Goal: Information Seeking & Learning: Learn about a topic

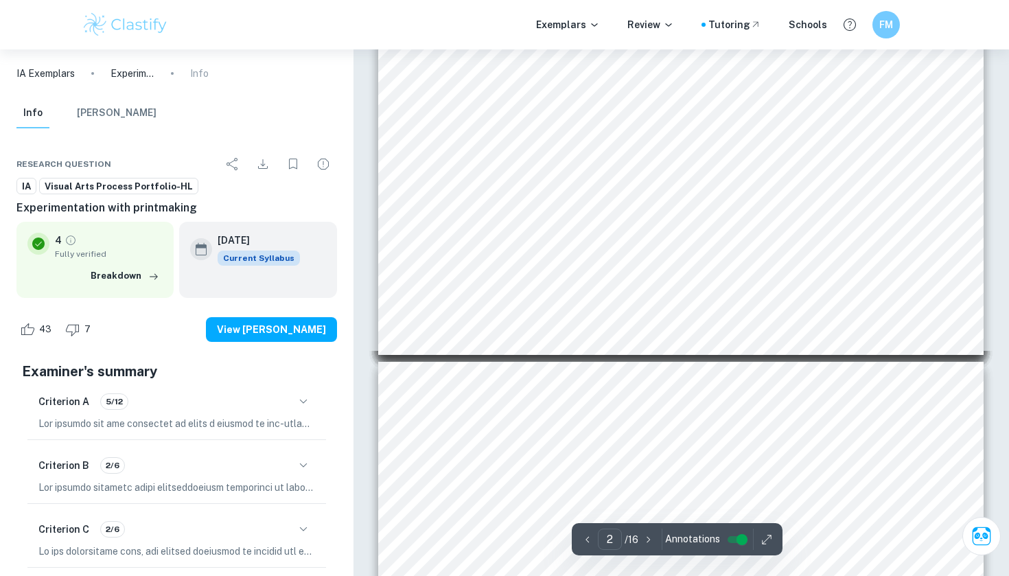
scroll to position [483, 0]
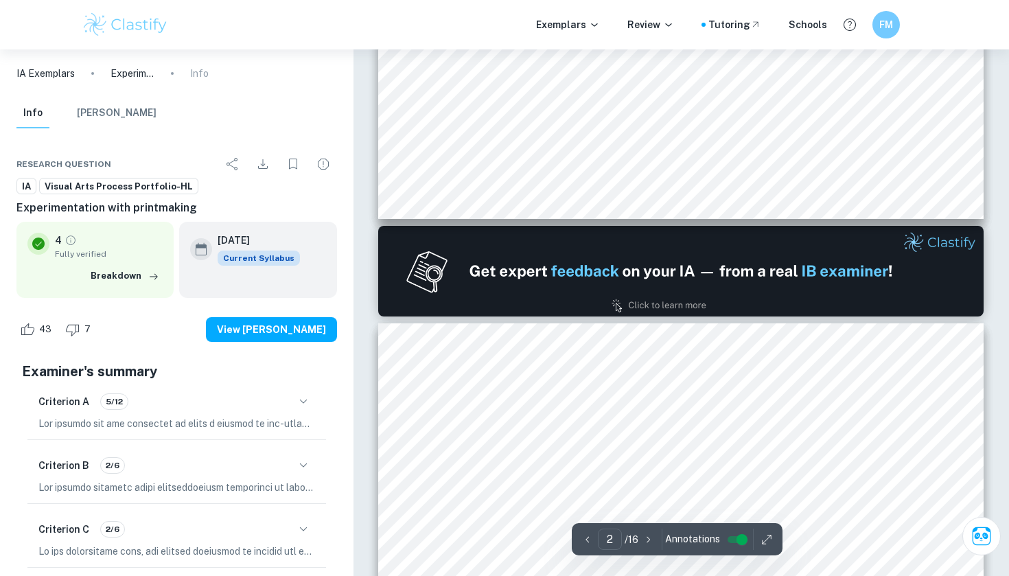
type input "1"
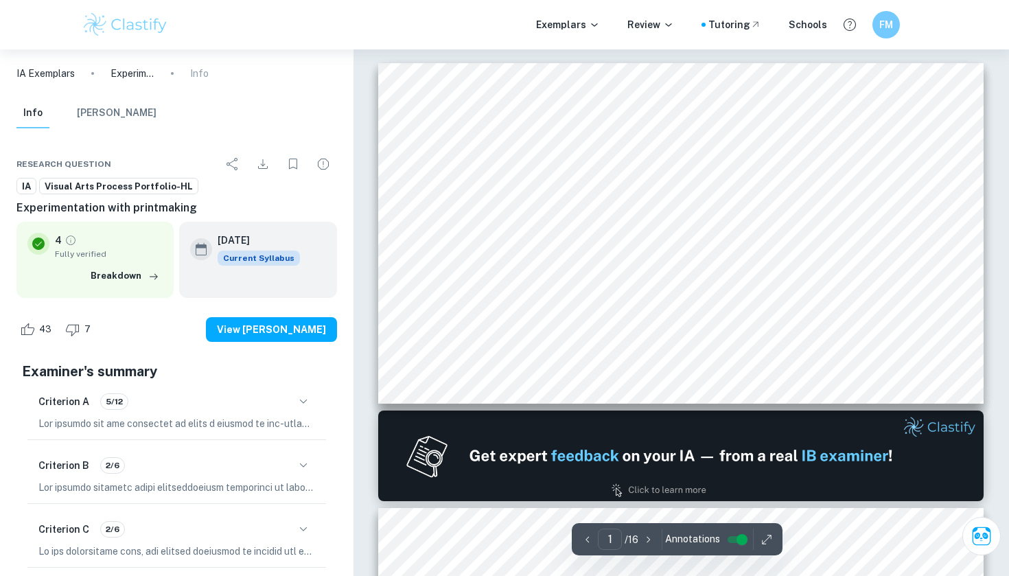
scroll to position [0, 0]
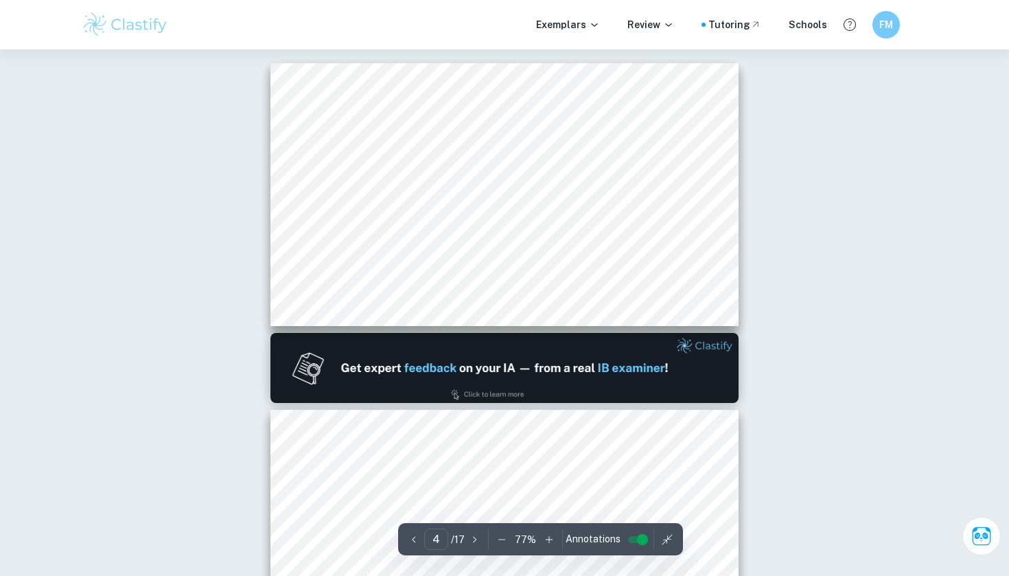
scroll to position [834, 236]
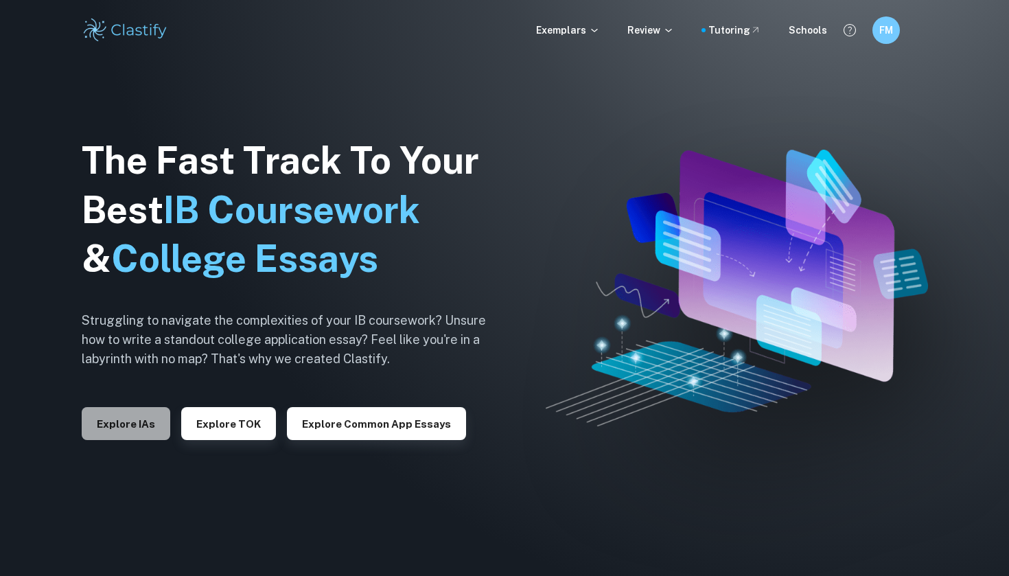
click at [143, 418] on button "Explore IAs" at bounding box center [126, 423] width 89 height 33
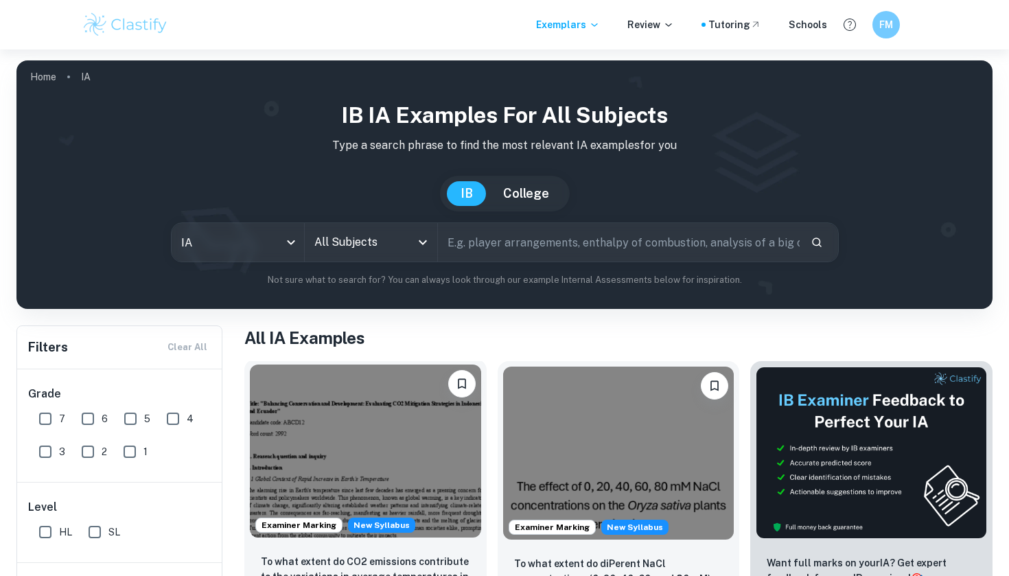
scroll to position [172, 0]
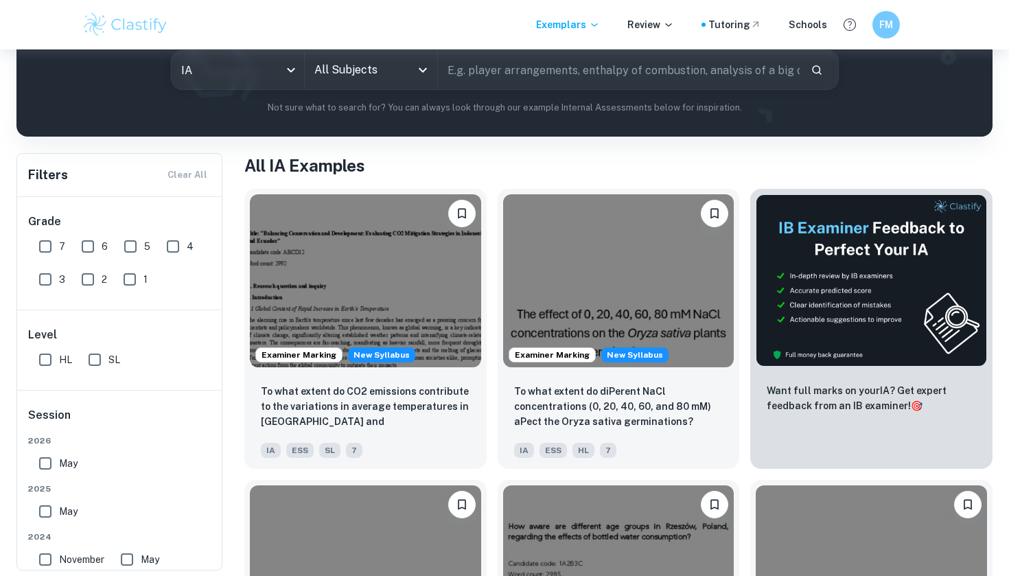
click at [476, 69] on input "text" at bounding box center [619, 70] width 362 height 38
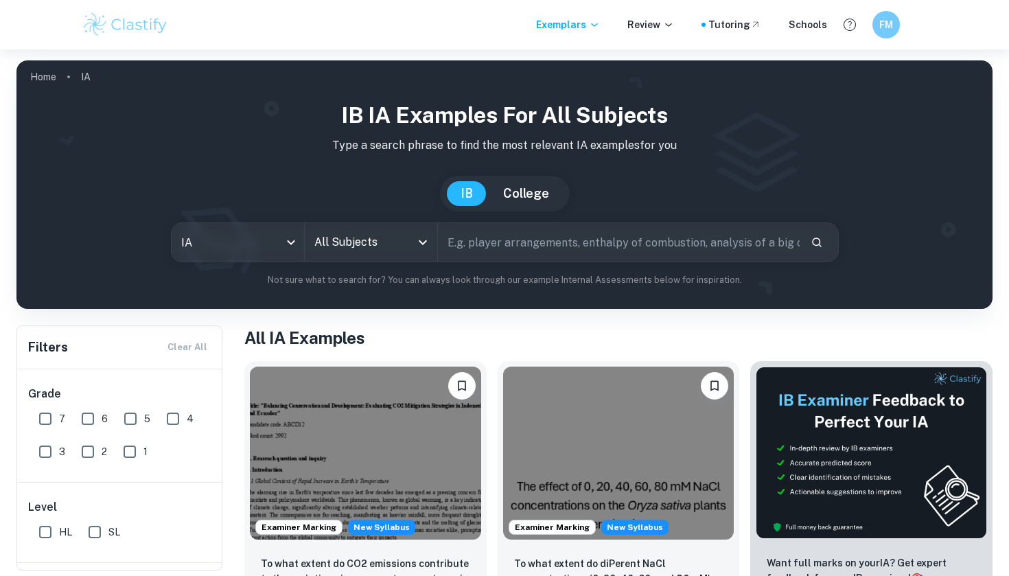
scroll to position [0, 0]
type input "c"
type input "Comparative study"
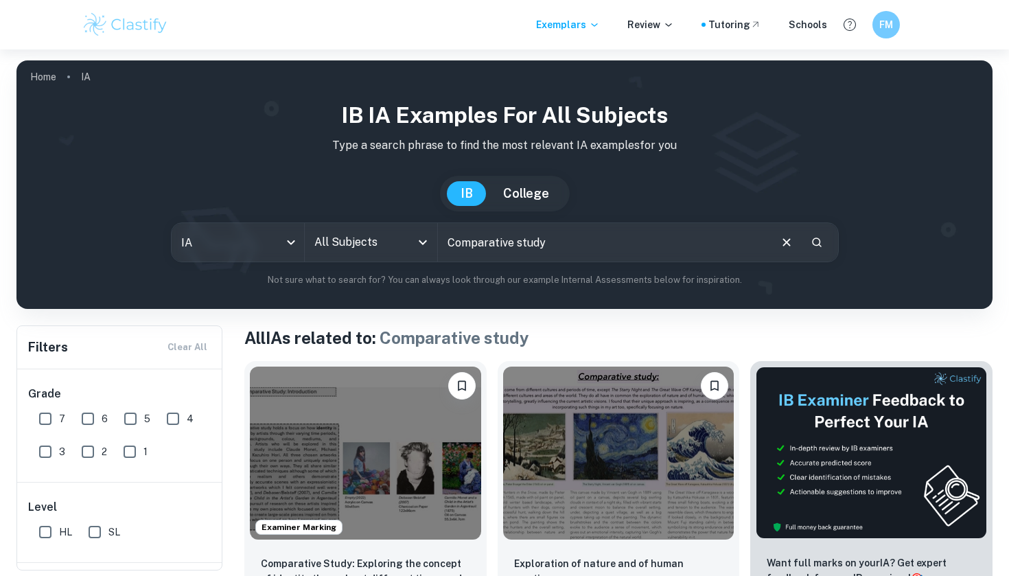
drag, startPoint x: 547, startPoint y: 244, endPoint x: 411, endPoint y: 241, distance: 136.0
click at [411, 241] on div "IA ia All Subjects All Subjects Comparative study ​" at bounding box center [505, 242] width 668 height 40
type input "Process portfolio"
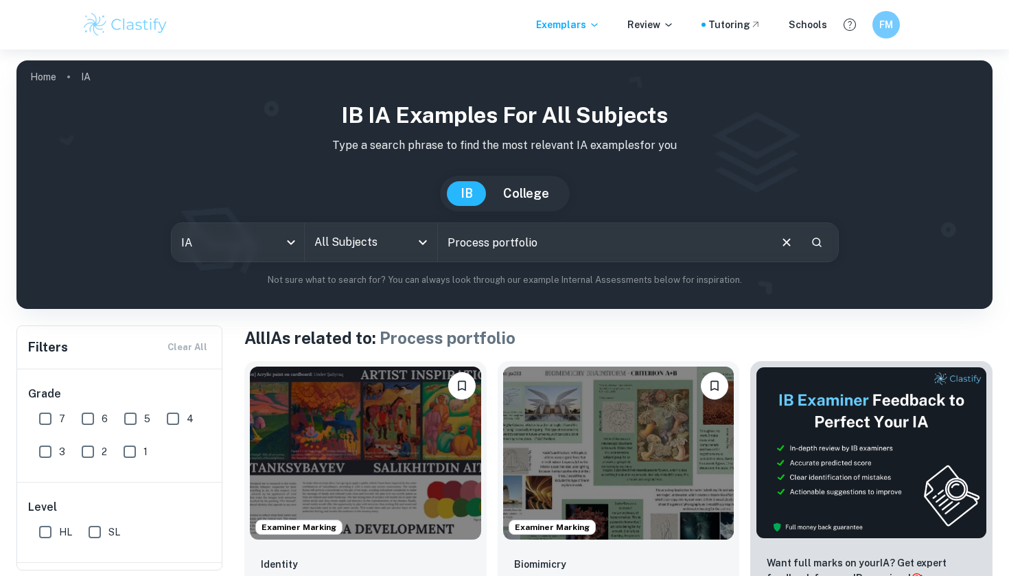
click at [580, 251] on input "Process portfolio" at bounding box center [603, 242] width 330 height 38
click at [418, 244] on icon "Open" at bounding box center [423, 242] width 16 height 16
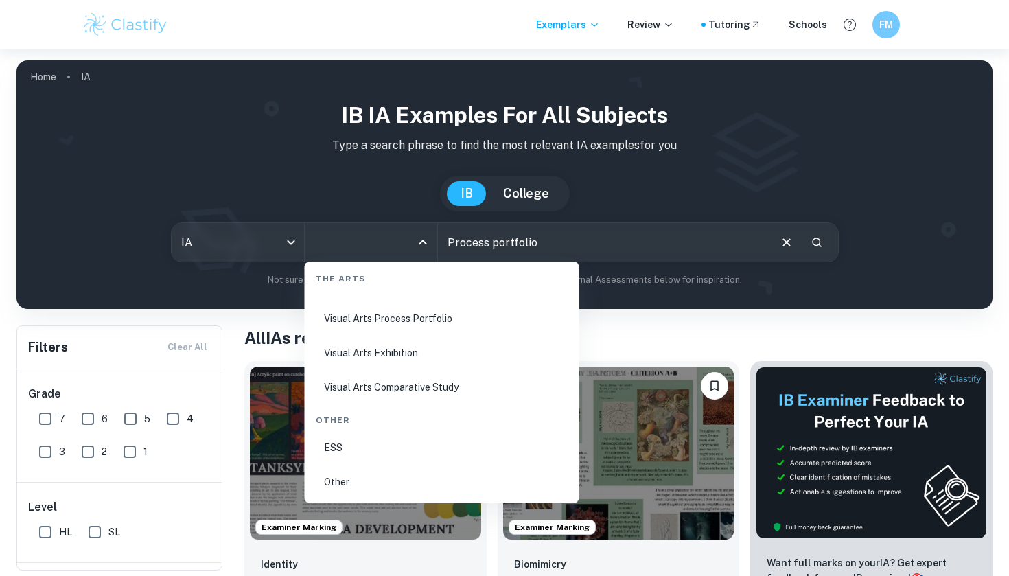
click at [402, 320] on li "Visual Arts Process Portfolio" at bounding box center [442, 319] width 264 height 32
type input "Visual Arts Process Portfolio"
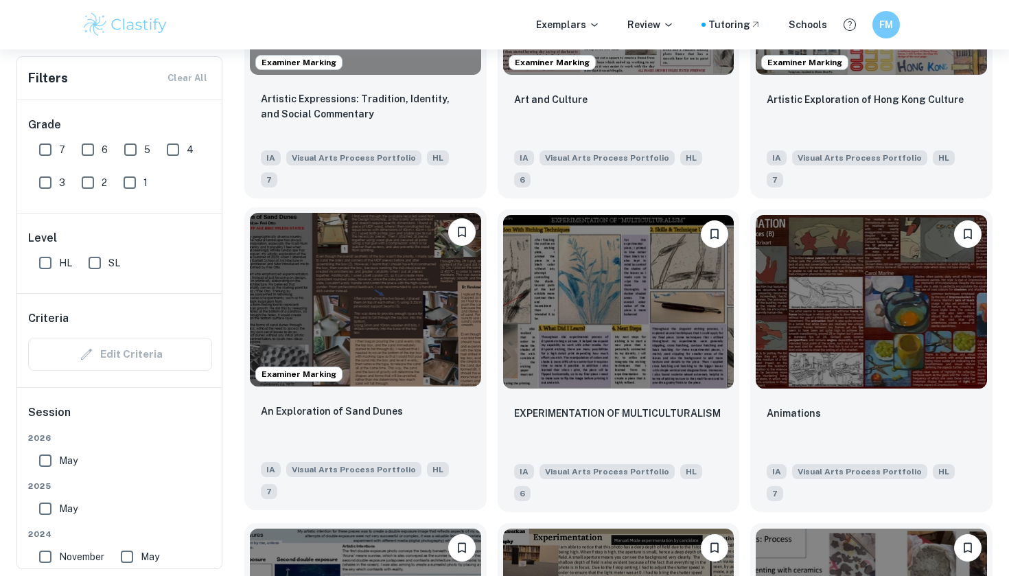
scroll to position [1741, 0]
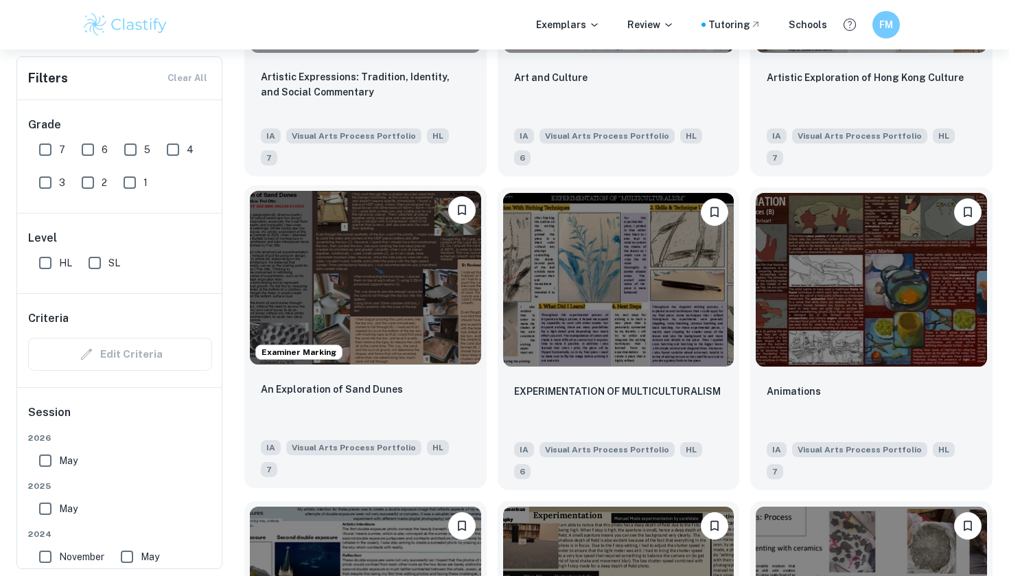
click at [380, 245] on img at bounding box center [365, 277] width 231 height 173
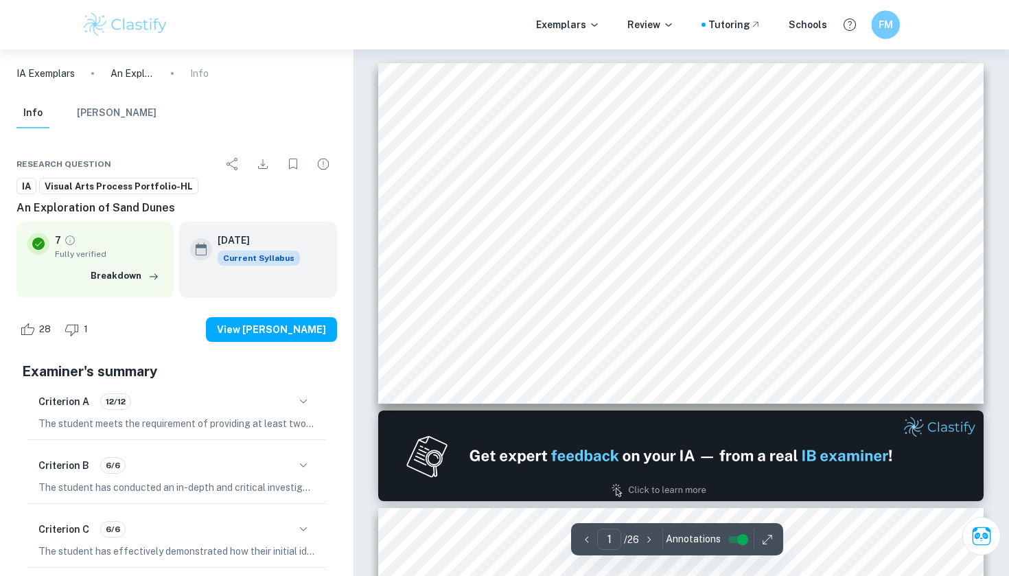
click at [889, 29] on h6 "FM" at bounding box center [886, 25] width 16 height 16
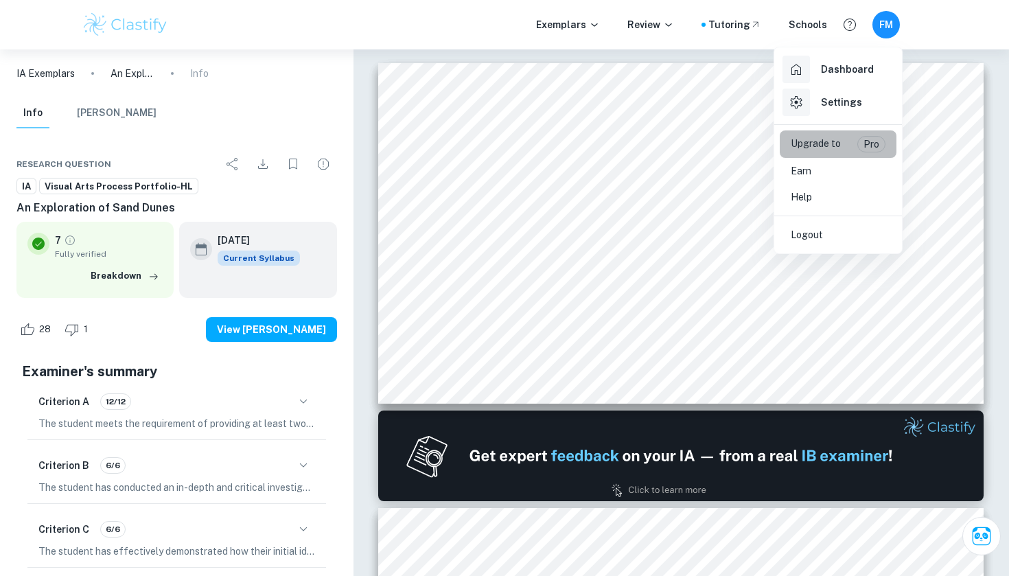
click at [848, 144] on div "Upgrade to Pro" at bounding box center [838, 144] width 95 height 16
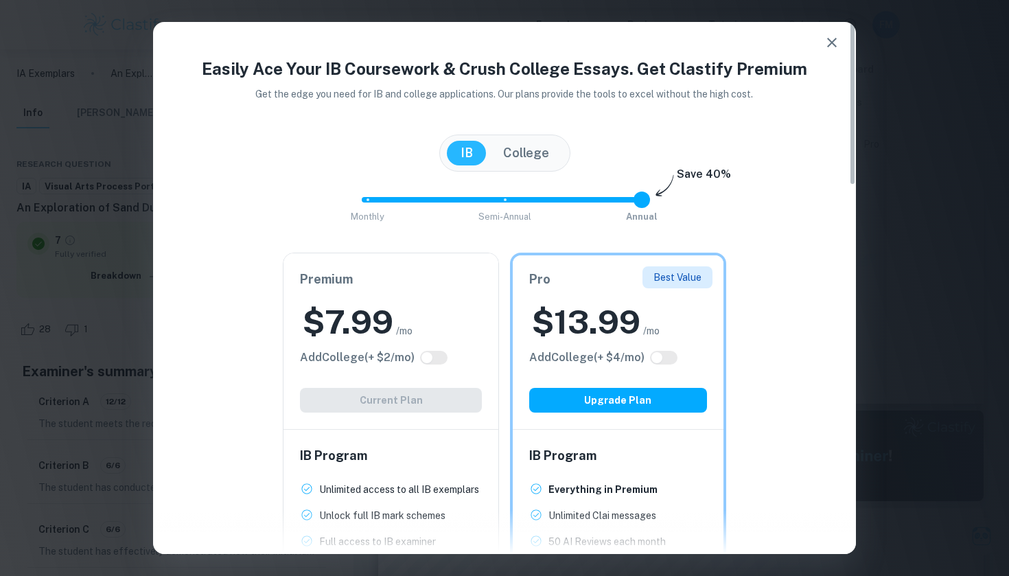
click at [828, 36] on icon "button" at bounding box center [832, 42] width 16 height 16
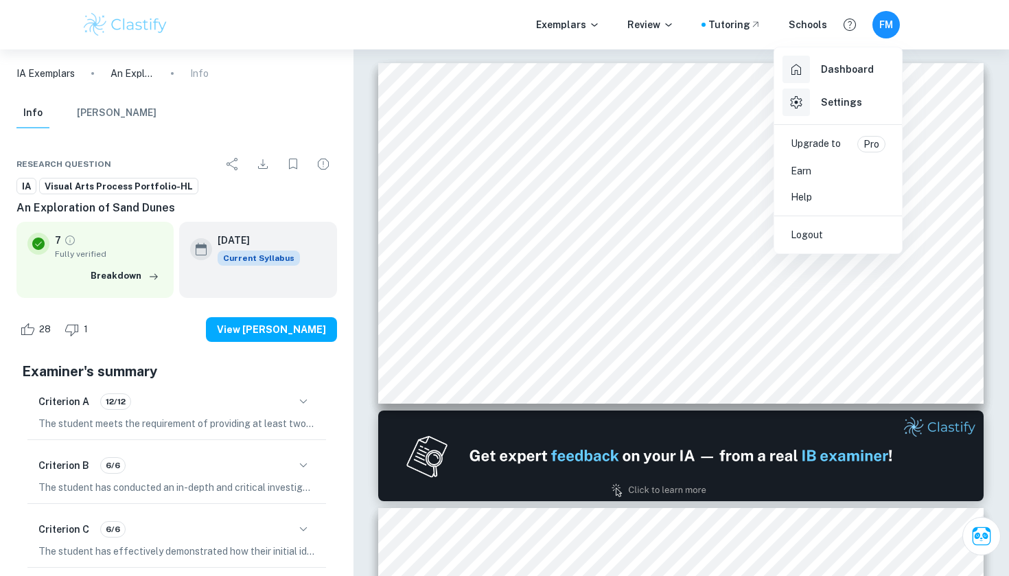
click at [889, 21] on div at bounding box center [504, 288] width 1009 height 576
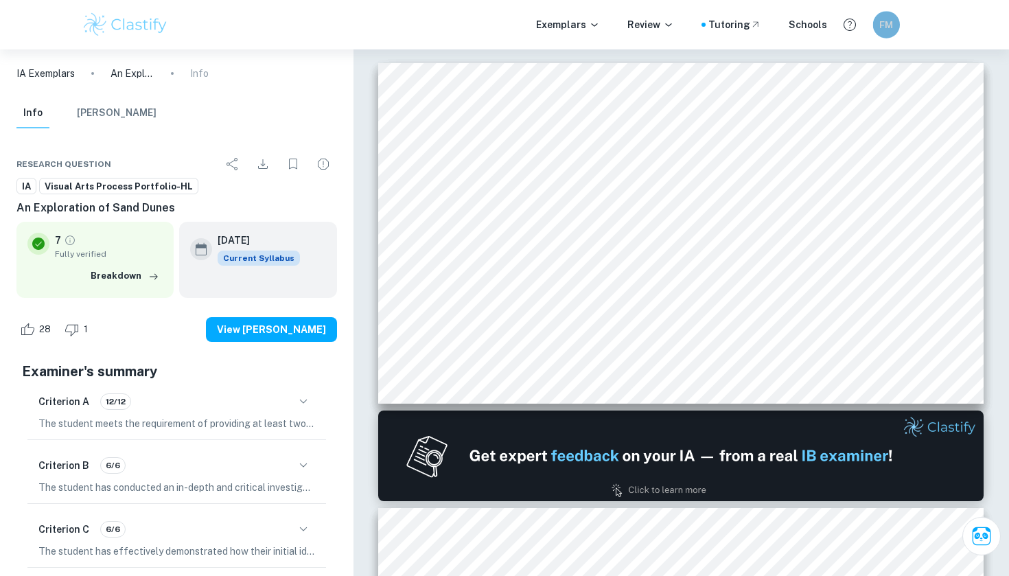
click at [875, 30] on div "FM" at bounding box center [886, 24] width 27 height 27
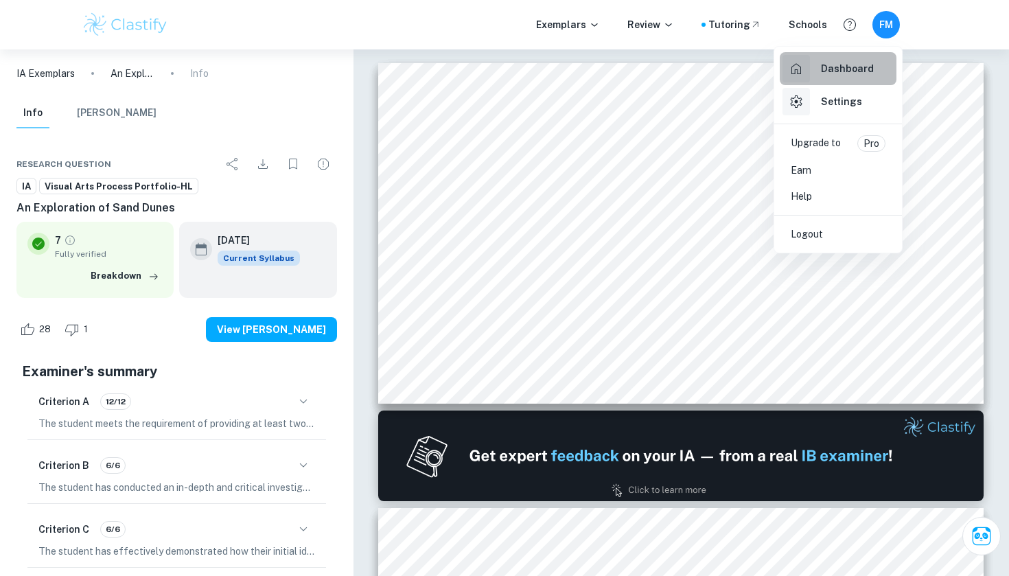
click at [849, 74] on h6 "Dashboard" at bounding box center [847, 68] width 53 height 15
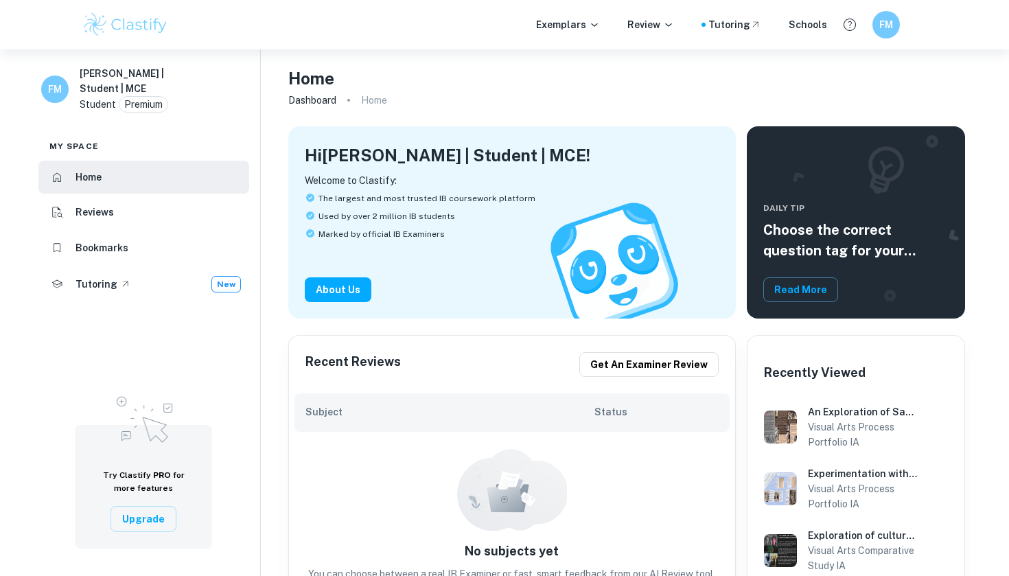
click at [152, 103] on p "Premium" at bounding box center [143, 104] width 38 height 15
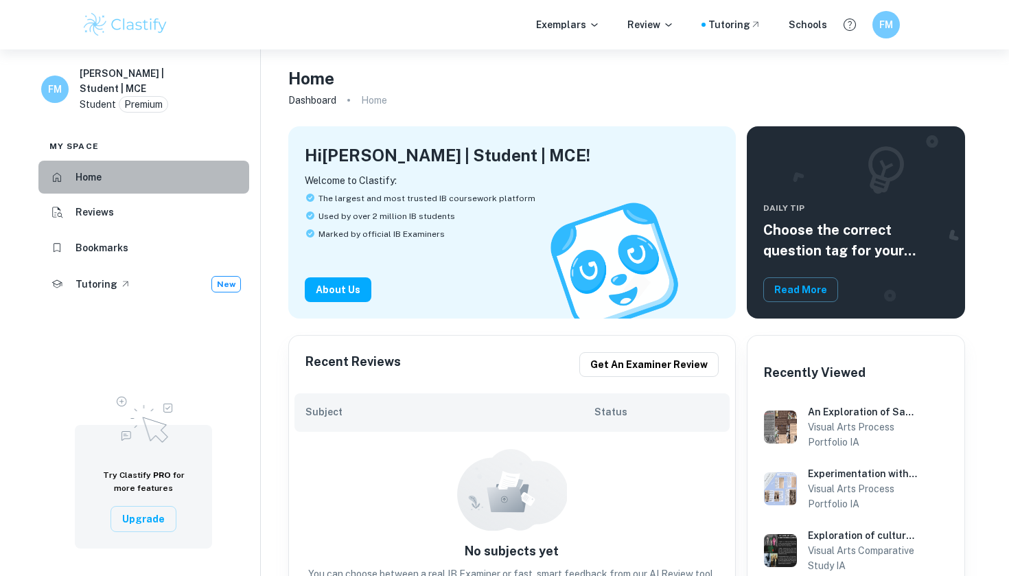
click at [144, 171] on li "Home" at bounding box center [143, 177] width 211 height 33
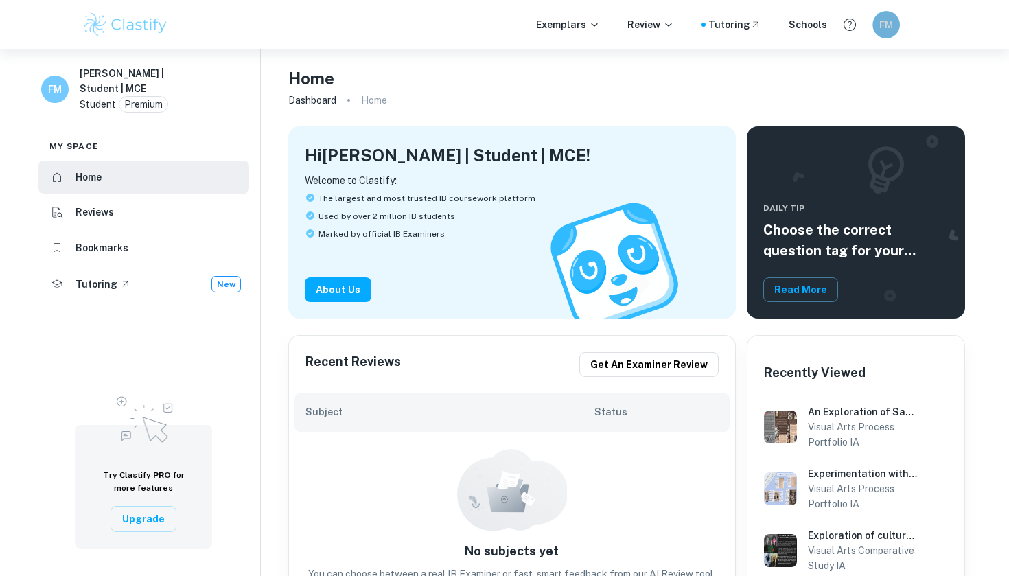
click at [890, 31] on h6 "FM" at bounding box center [887, 24] width 16 height 15
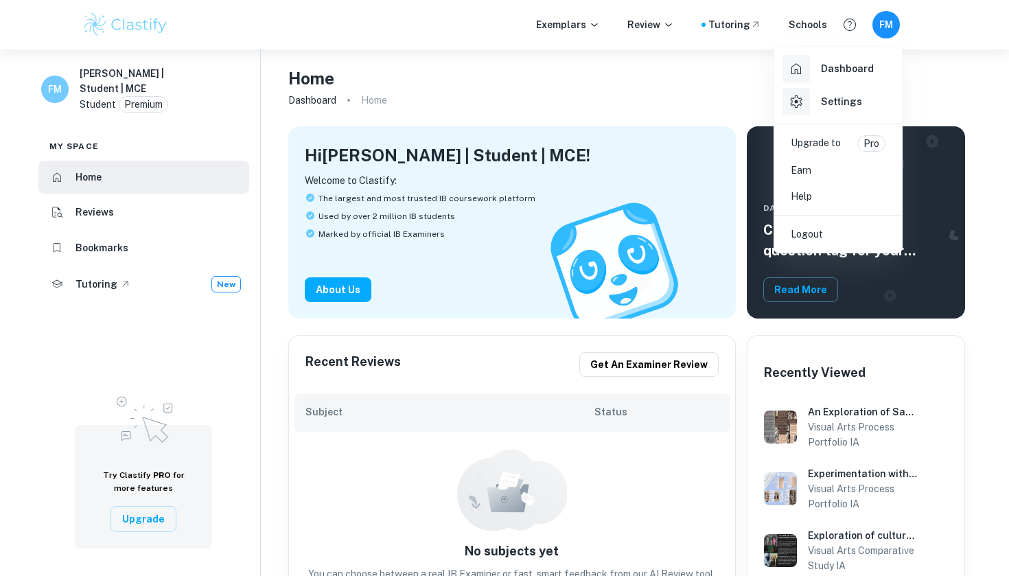
click at [708, 77] on div at bounding box center [504, 288] width 1009 height 576
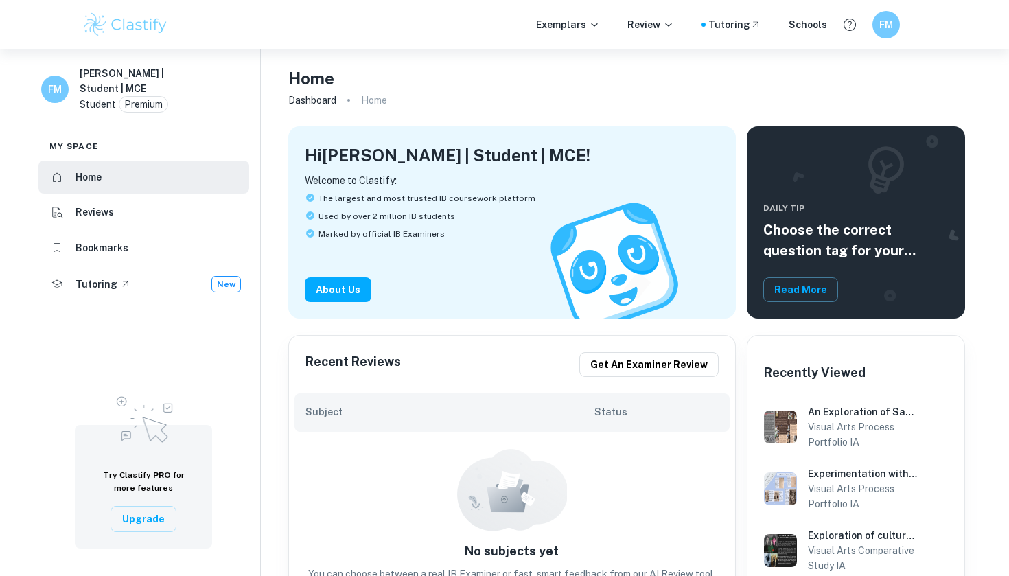
click at [157, 107] on p "Premium" at bounding box center [143, 104] width 38 height 15
click at [152, 102] on p "Premium" at bounding box center [143, 104] width 38 height 15
click at [878, 29] on div "FM" at bounding box center [886, 24] width 27 height 27
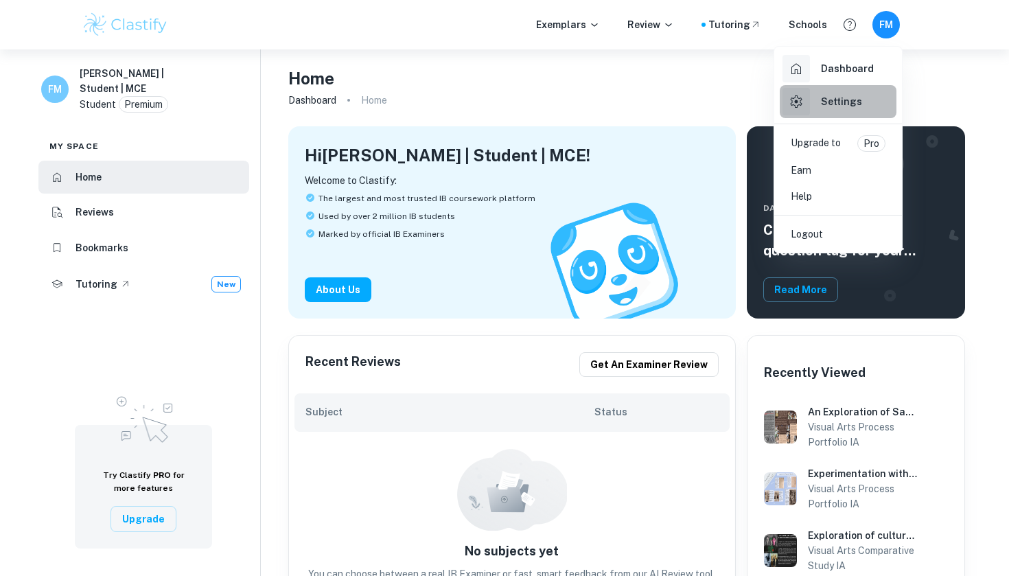
click at [828, 114] on div "Settings" at bounding box center [823, 101] width 80 height 27
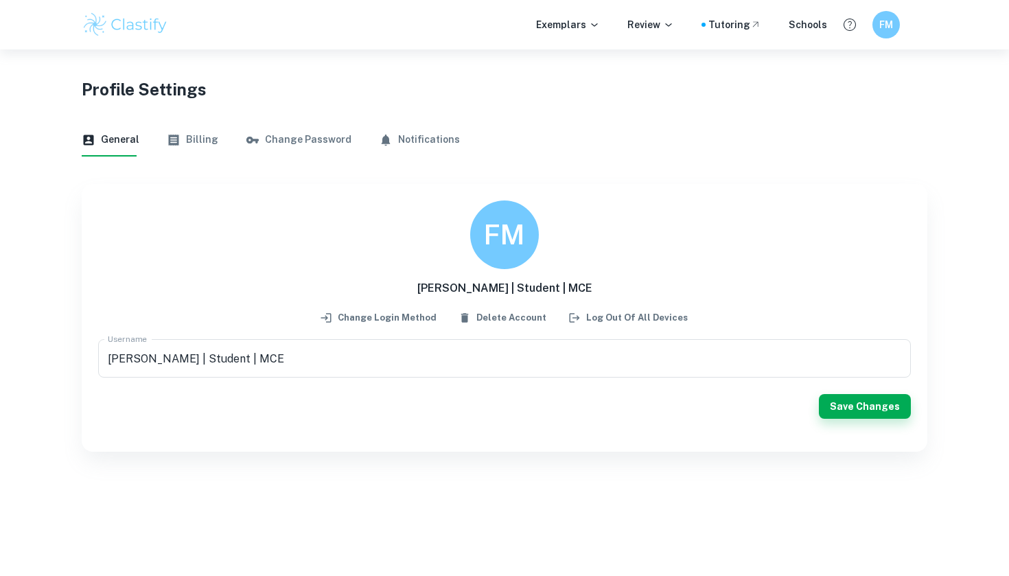
click at [281, 144] on button "Change Password" at bounding box center [299, 140] width 106 height 33
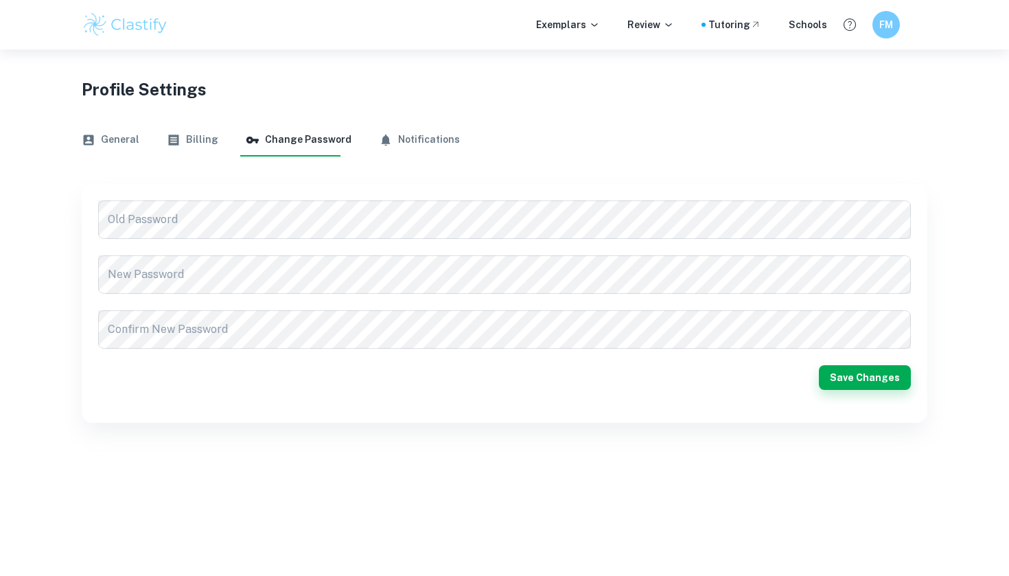
click at [194, 141] on button "Billing" at bounding box center [193, 140] width 52 height 33
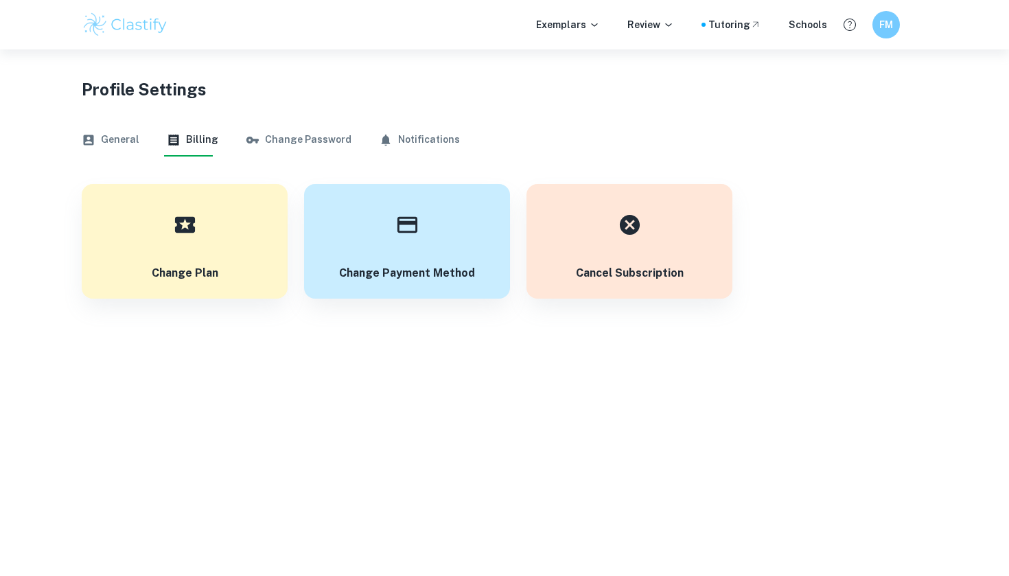
click at [435, 140] on button "Notifications" at bounding box center [419, 140] width 81 height 33
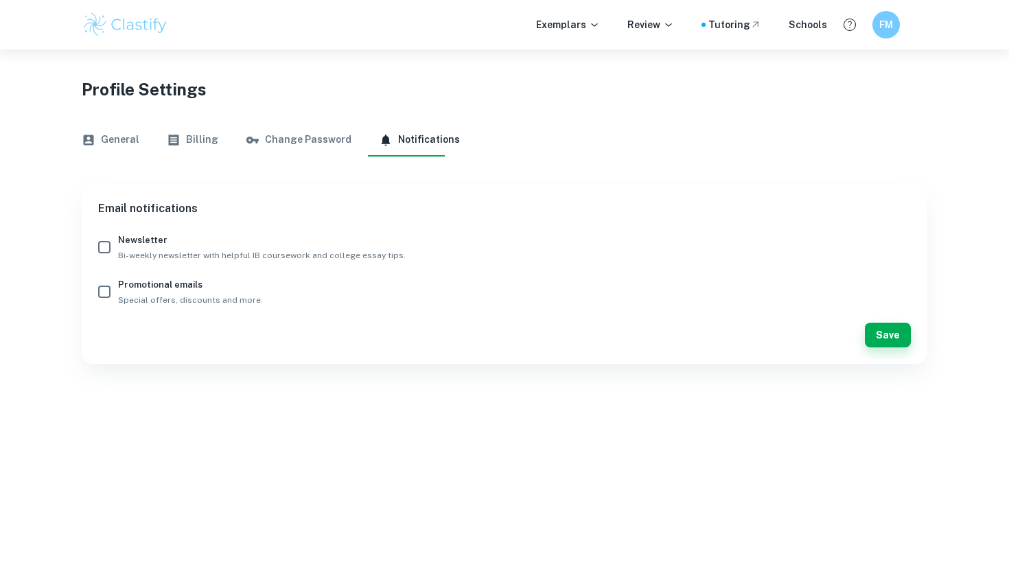
click at [286, 133] on button "Change Password" at bounding box center [299, 140] width 106 height 33
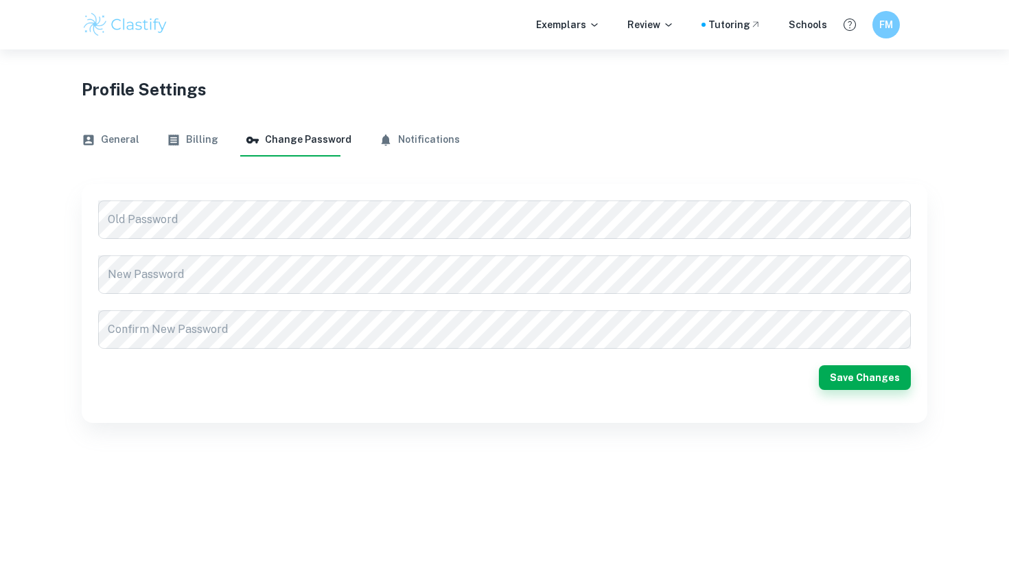
click at [104, 133] on button "General" at bounding box center [111, 140] width 58 height 33
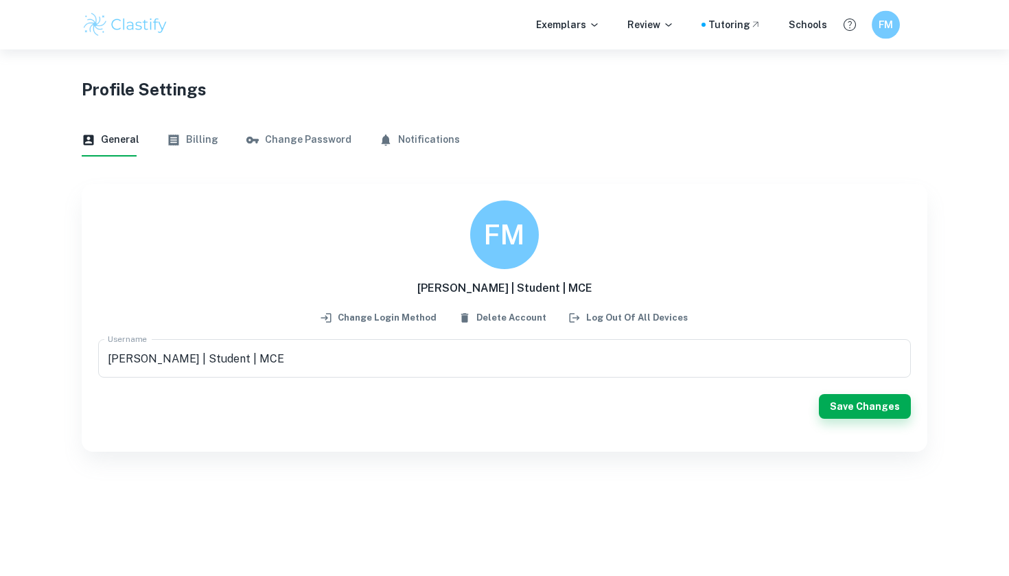
click at [882, 27] on h6 "FM" at bounding box center [886, 25] width 16 height 16
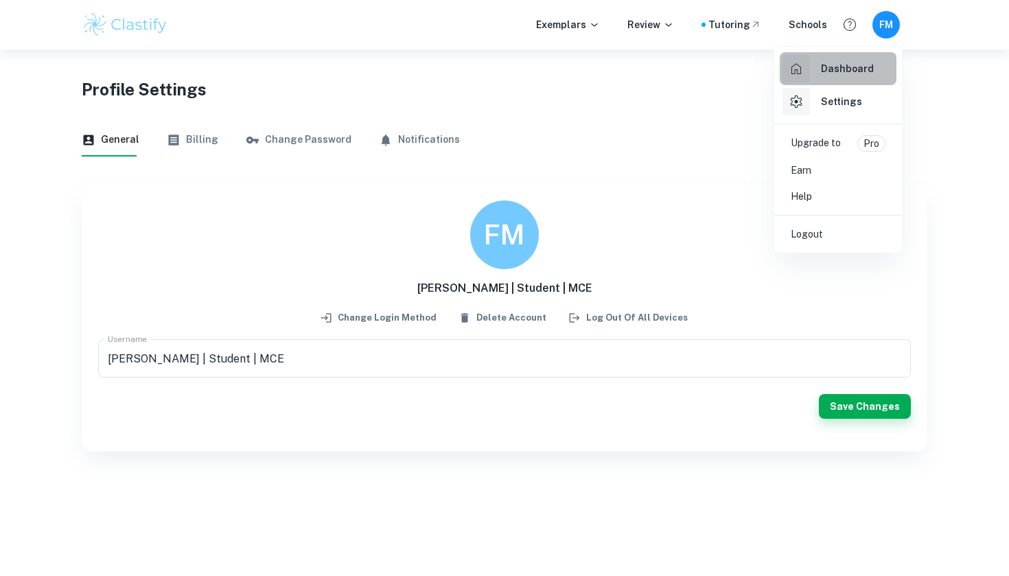
click at [846, 68] on h6 "Dashboard" at bounding box center [847, 68] width 53 height 15
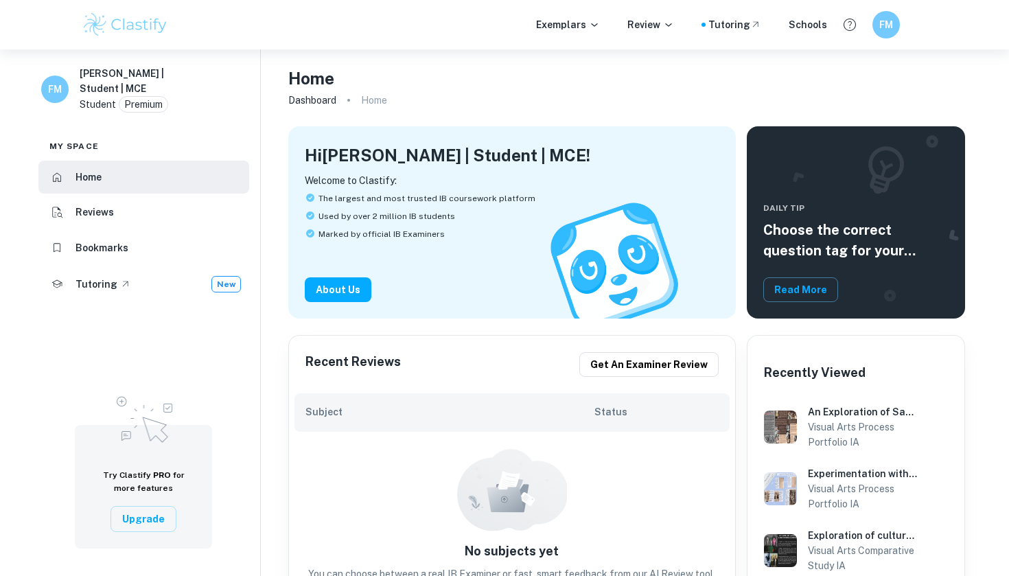
click at [84, 89] on h6 "[PERSON_NAME] | Student | MCE" at bounding box center [129, 81] width 99 height 30
click at [159, 102] on p "Premium" at bounding box center [143, 104] width 38 height 15
click at [884, 23] on h6 "FM" at bounding box center [887, 24] width 16 height 15
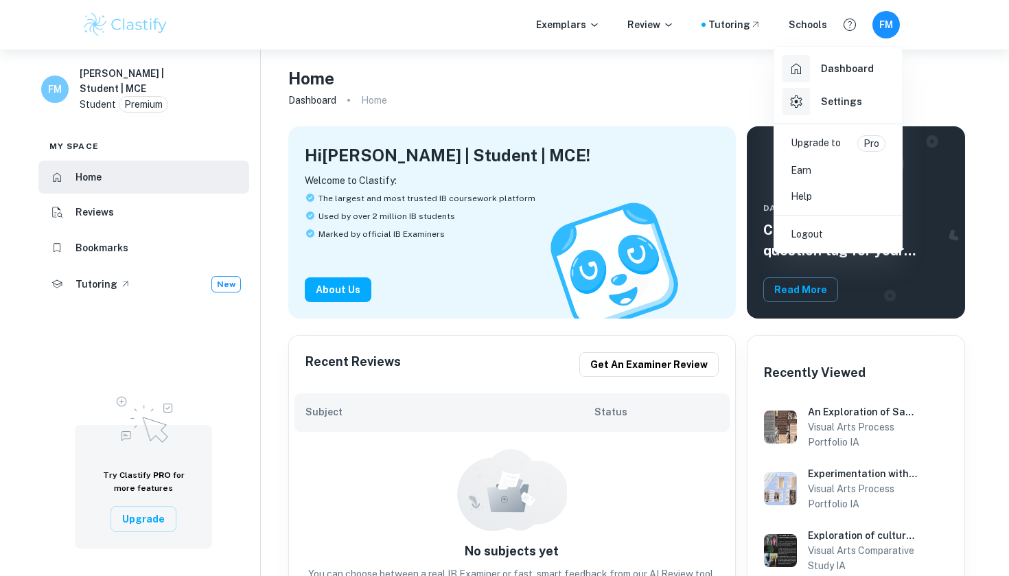
click at [839, 100] on h6 "Settings" at bounding box center [841, 101] width 41 height 15
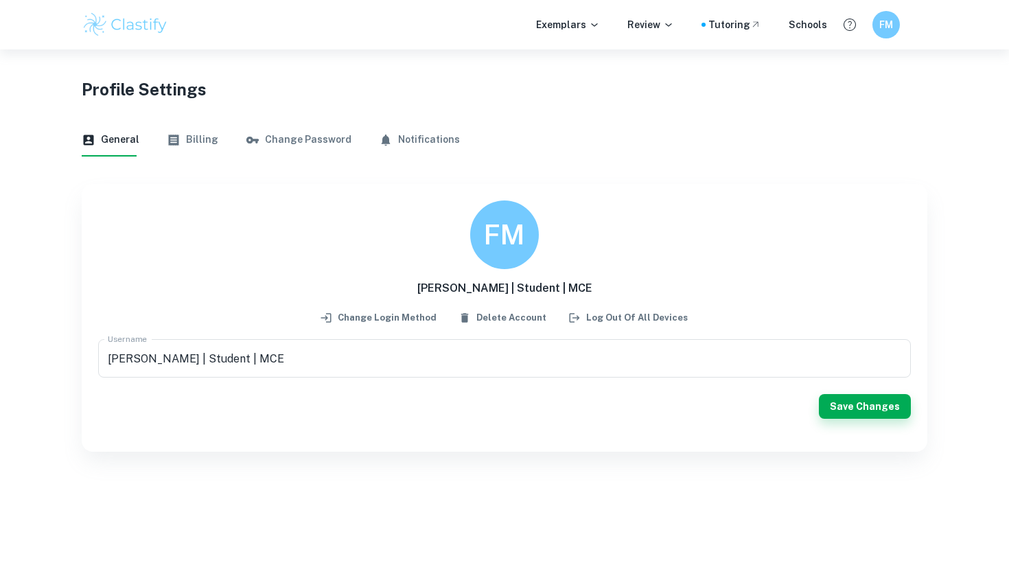
click at [409, 130] on button "Notifications" at bounding box center [419, 140] width 81 height 33
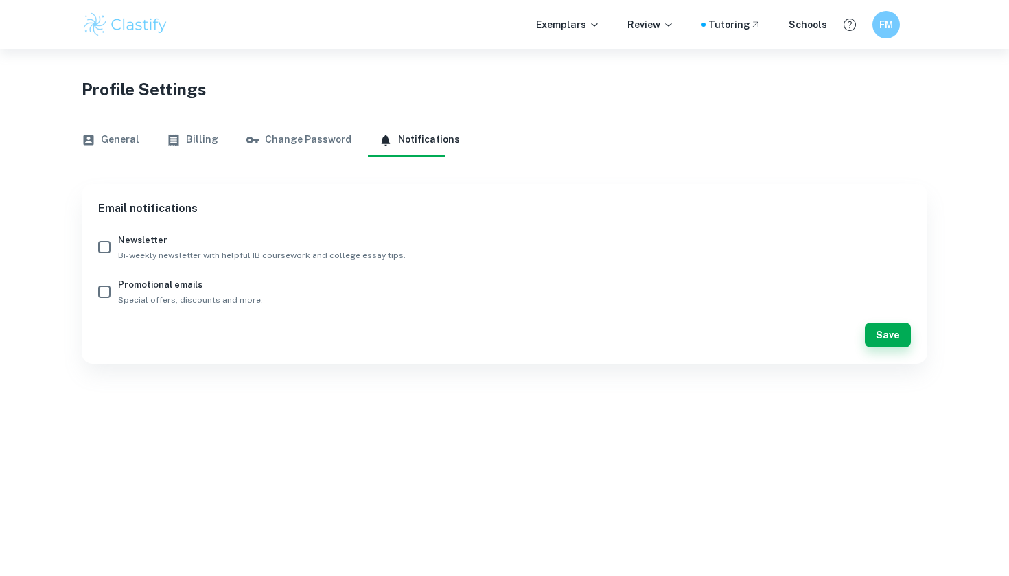
click at [275, 129] on button "Change Password" at bounding box center [299, 140] width 106 height 33
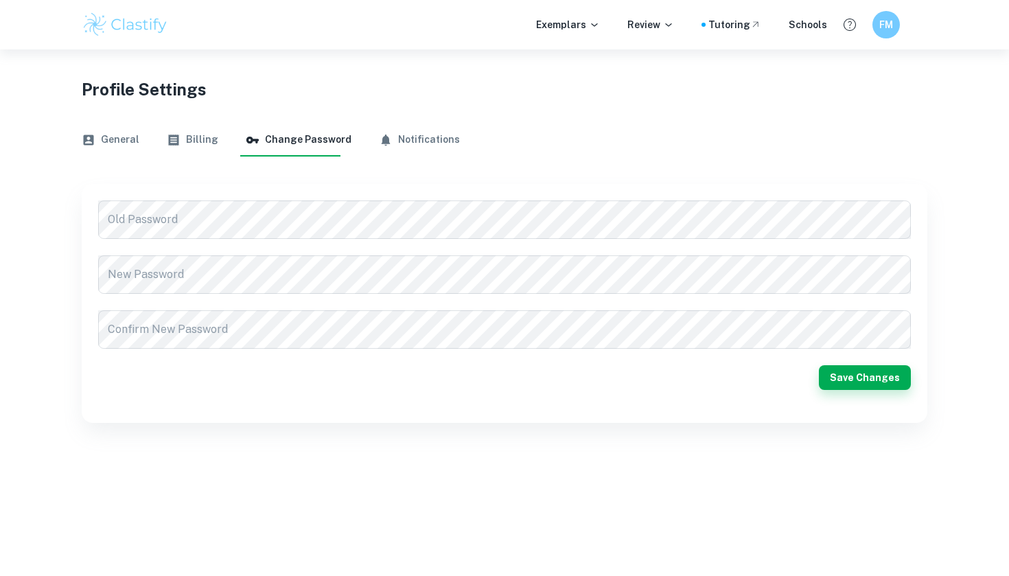
click at [196, 137] on button "Billing" at bounding box center [193, 140] width 52 height 33
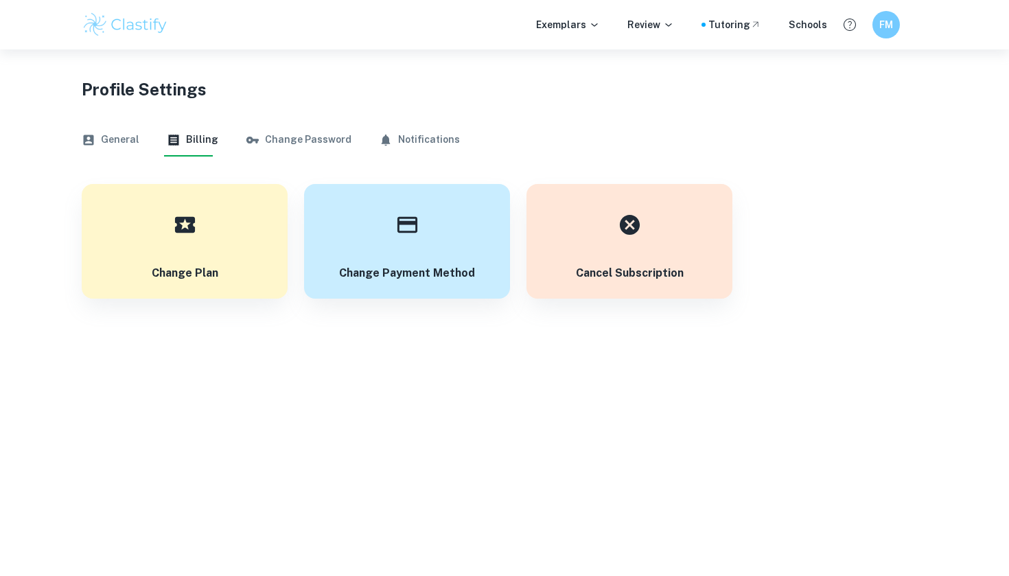
click at [104, 148] on button "General" at bounding box center [111, 140] width 58 height 33
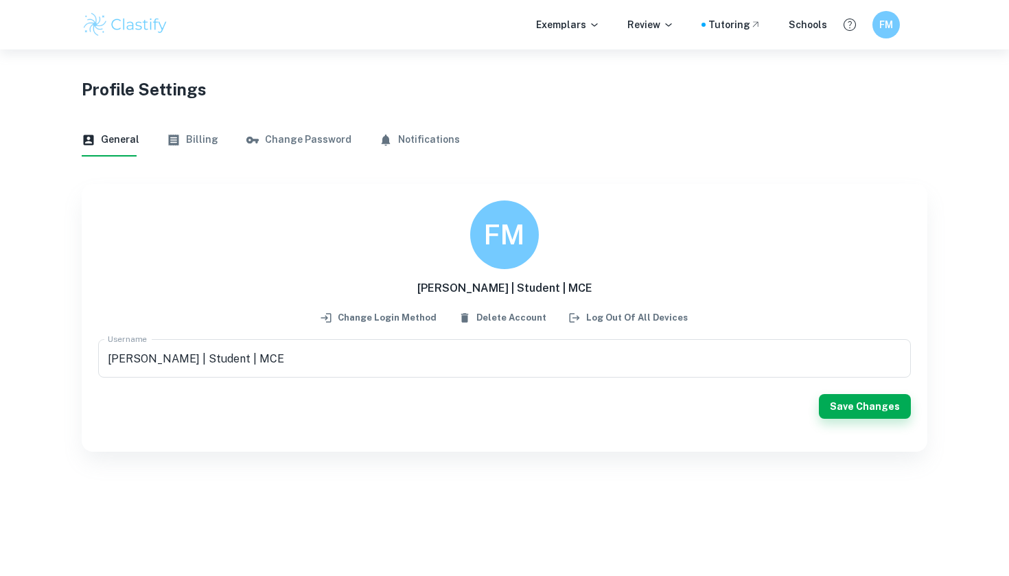
click at [869, 19] on div "Exemplars Review Tutoring Schools FM" at bounding box center [504, 24] width 879 height 27
click at [887, 24] on h6 "FM" at bounding box center [886, 24] width 15 height 15
click at [603, 163] on div at bounding box center [504, 288] width 1009 height 576
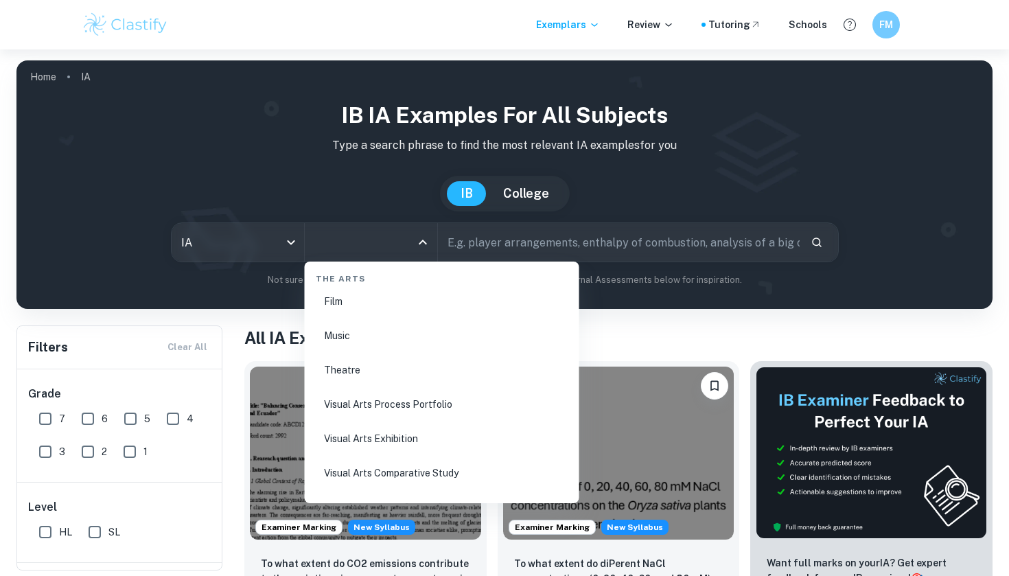
scroll to position [2596, 0]
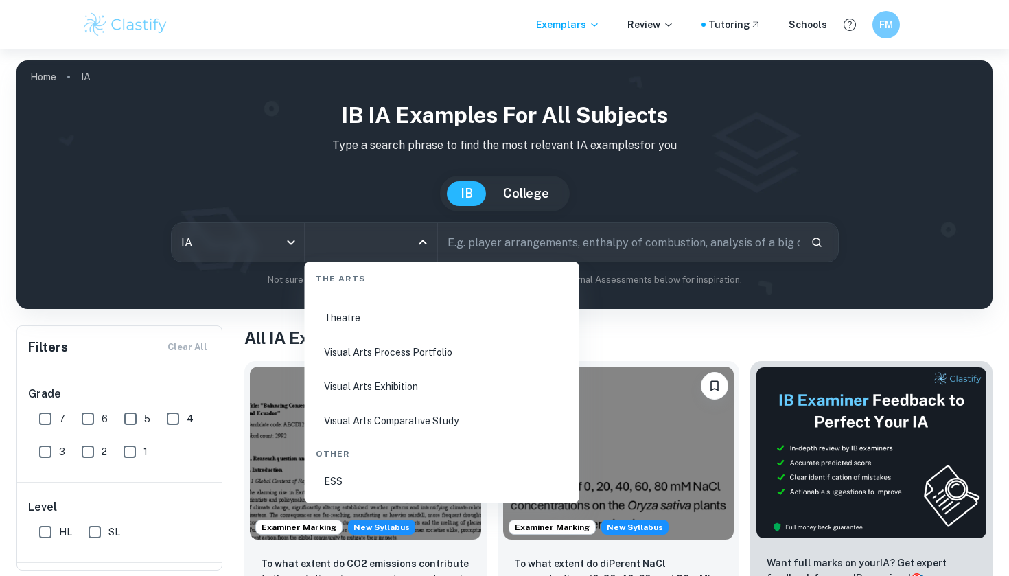
click at [374, 419] on li "Visual Arts Comparative Study" at bounding box center [442, 421] width 264 height 32
type input "Visual Arts Comparative Study"
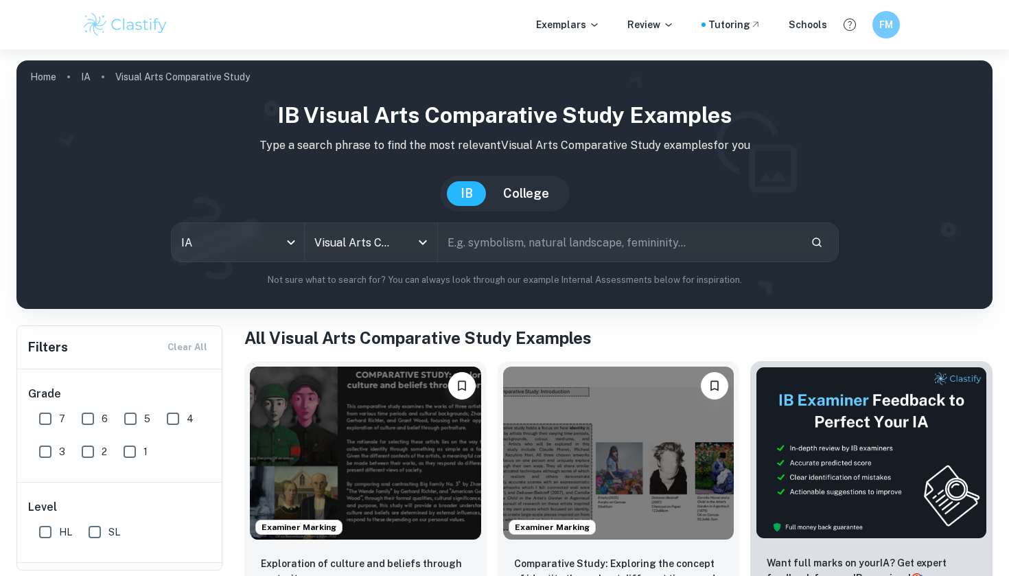
click at [475, 249] on input "text" at bounding box center [619, 242] width 362 height 38
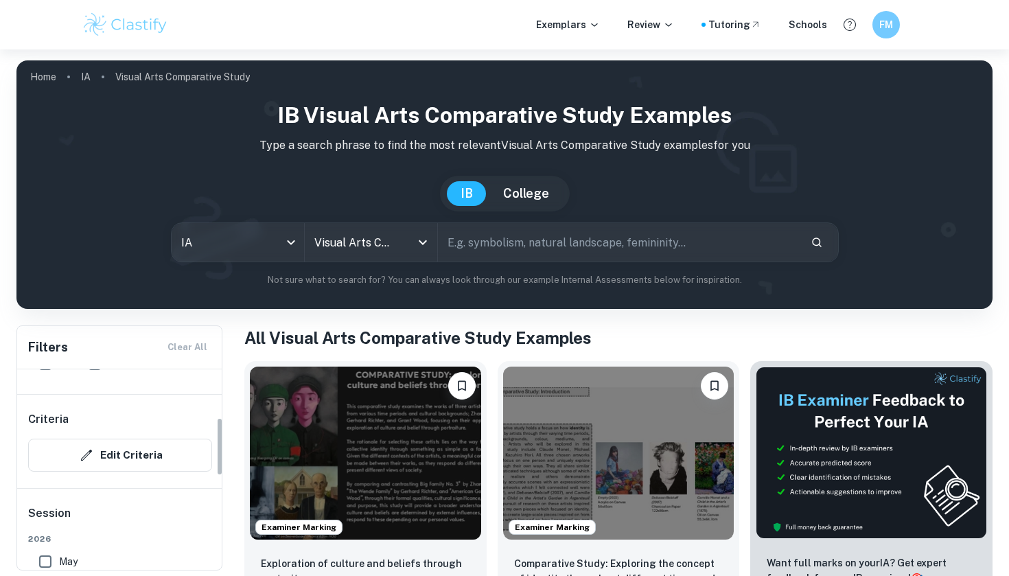
scroll to position [170, 0]
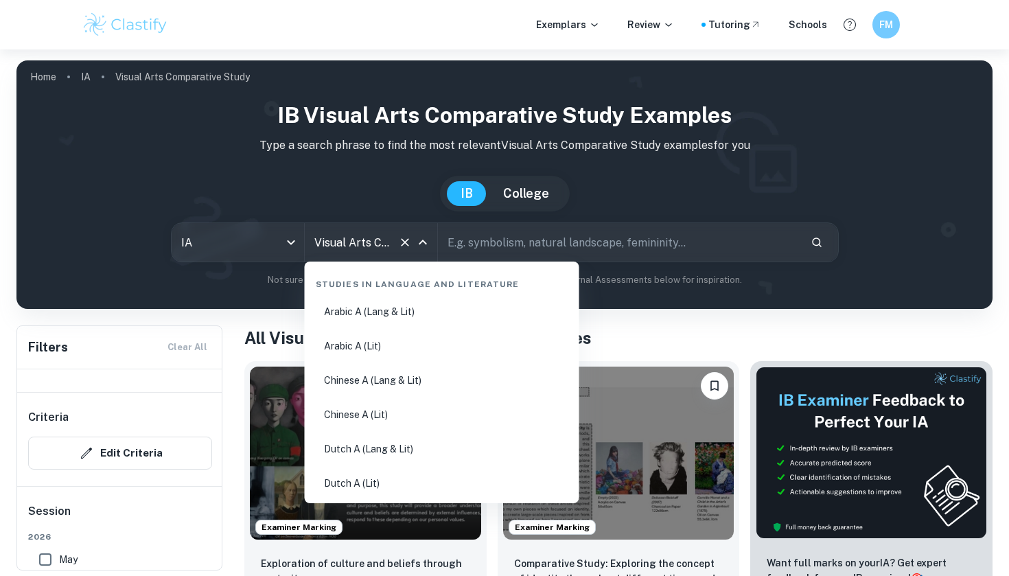
click at [378, 242] on input "Visual Arts Comparative Study" at bounding box center [352, 242] width 82 height 26
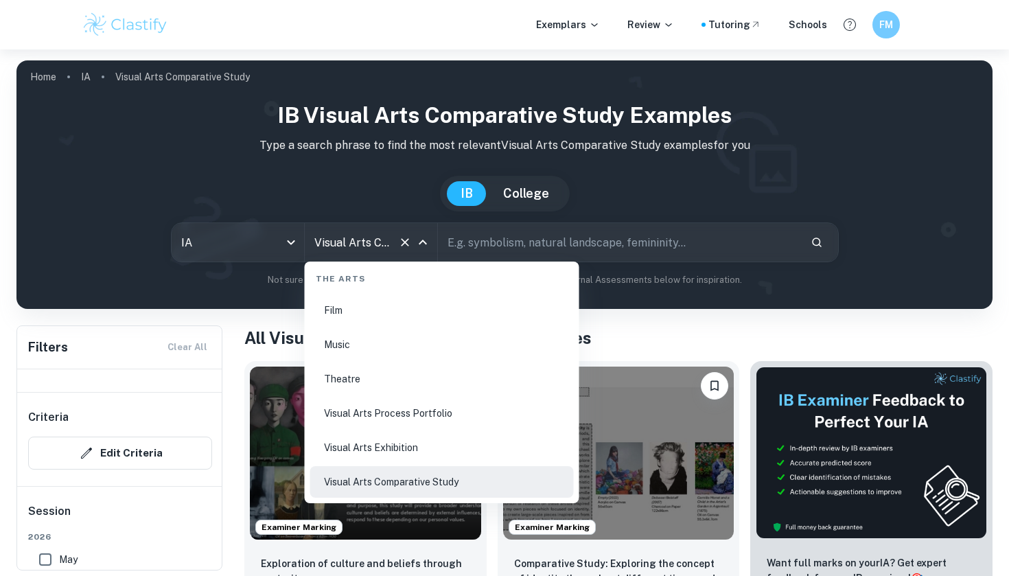
click at [404, 475] on li "Visual Arts Comparative Study" at bounding box center [442, 482] width 264 height 32
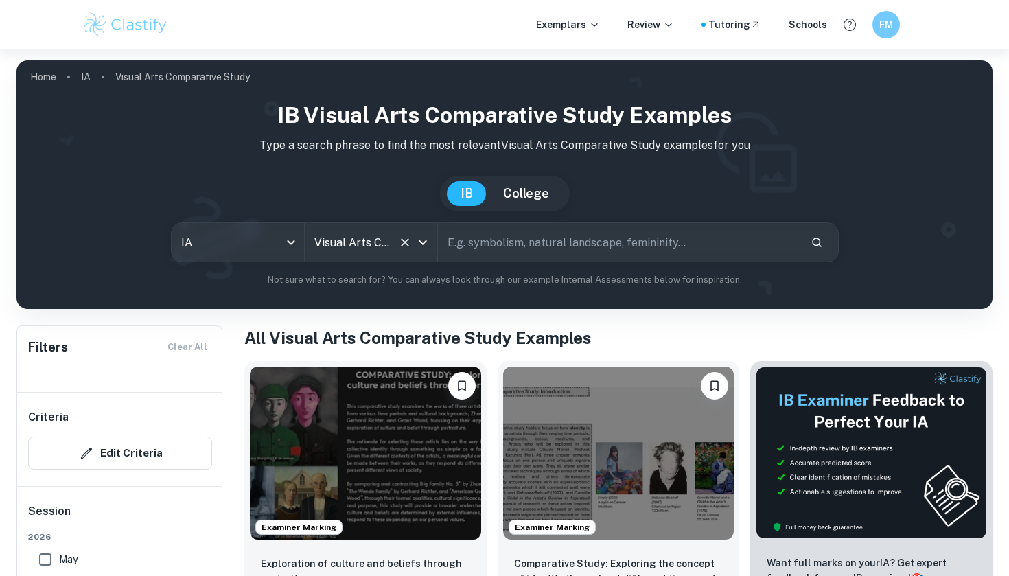
scroll to position [55, 0]
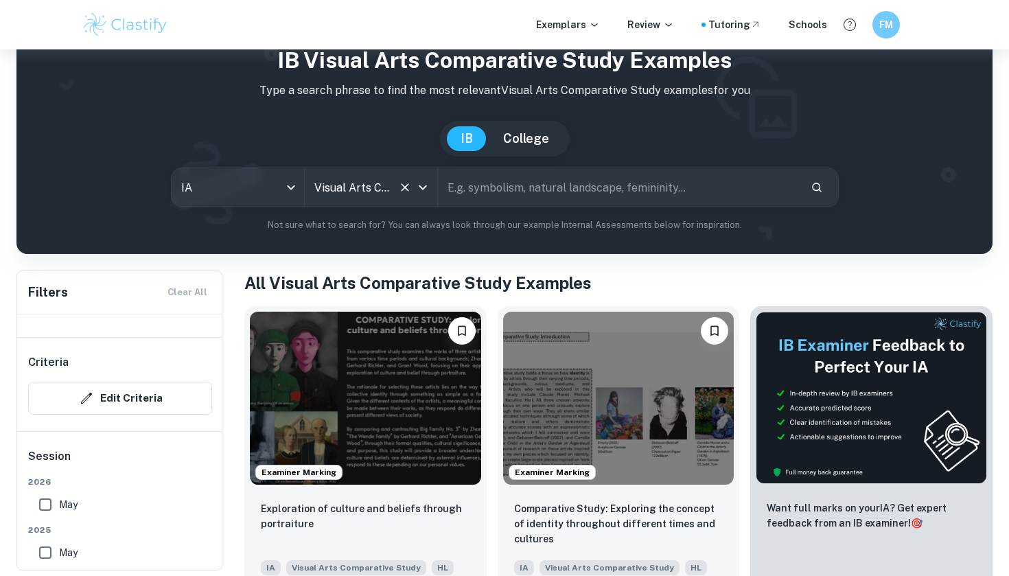
click at [494, 184] on input "text" at bounding box center [619, 187] width 362 height 38
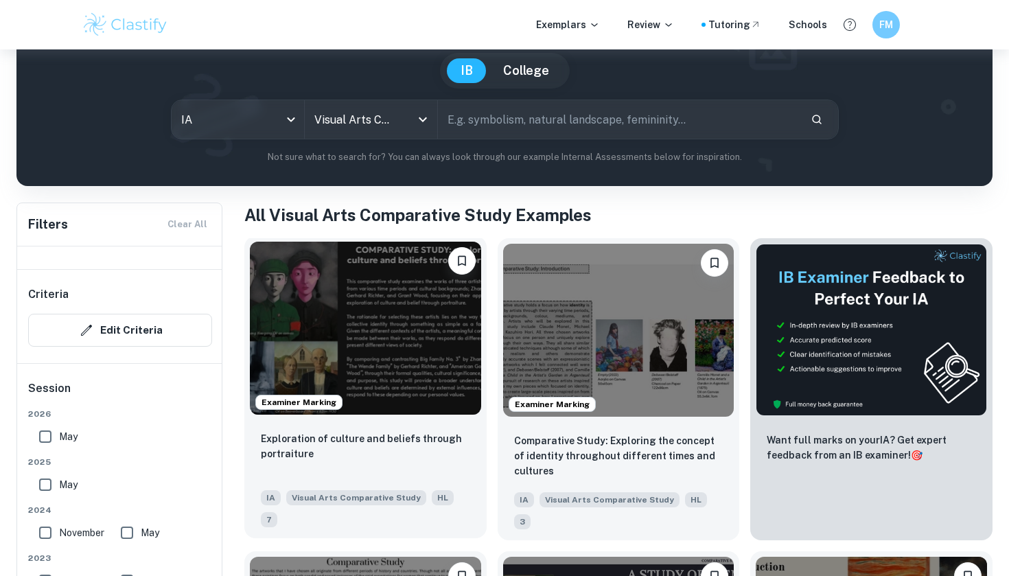
scroll to position [157, 0]
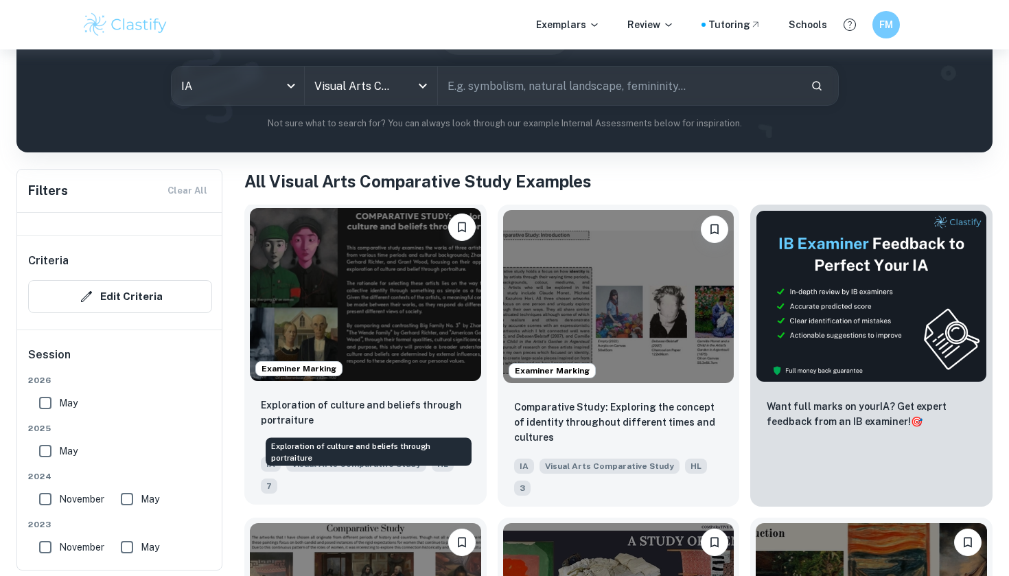
click at [332, 414] on p "Exploration of culture and beliefs through portraiture" at bounding box center [365, 413] width 209 height 30
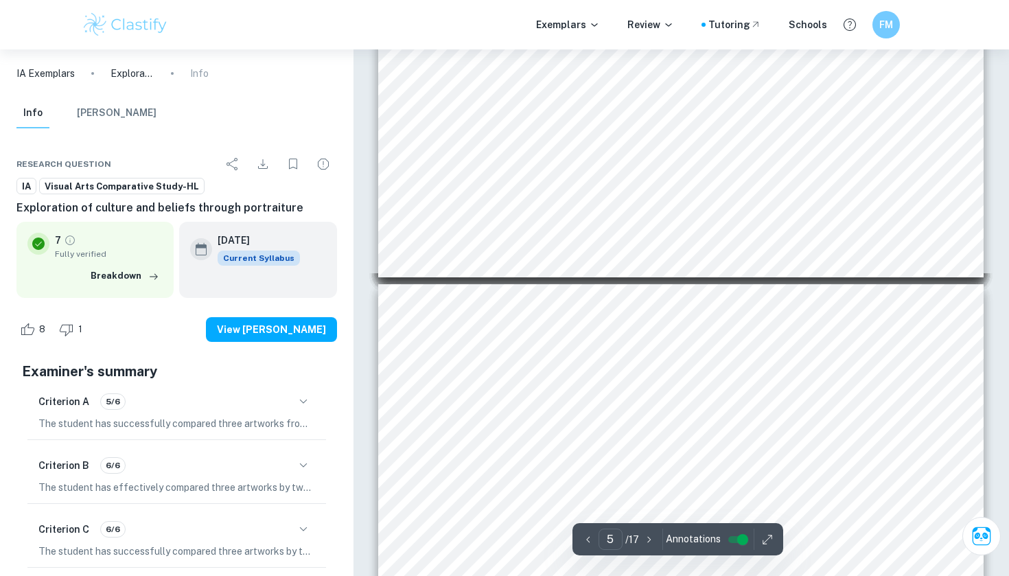
type input "4"
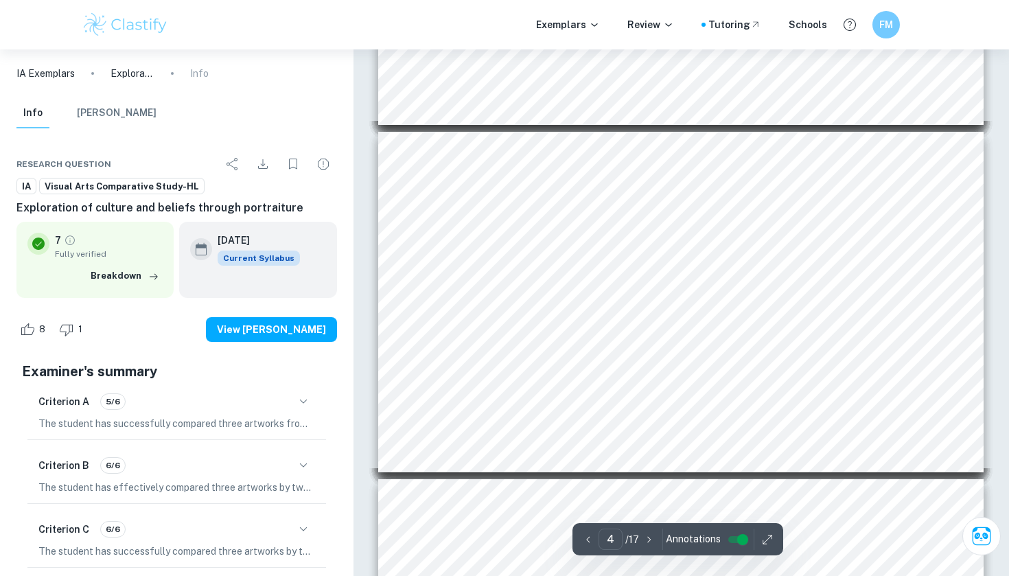
scroll to position [1072, 0]
